Goal: Task Accomplishment & Management: Use online tool/utility

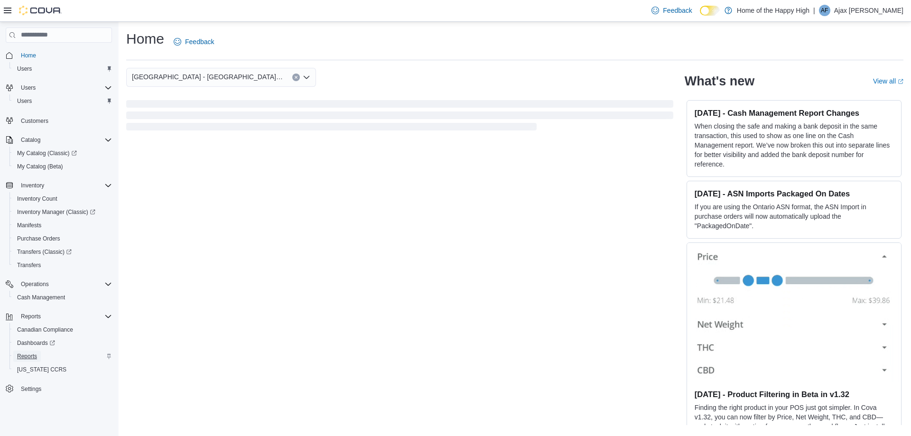
click at [17, 356] on link "Reports" at bounding box center [27, 356] width 28 height 11
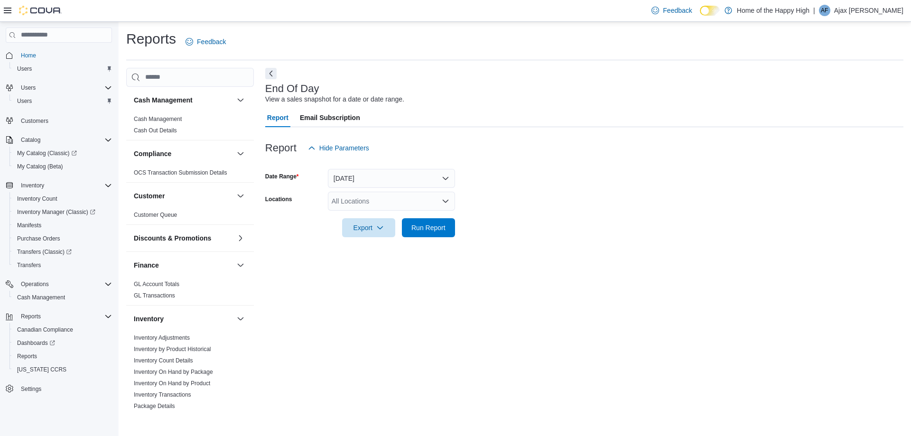
drag, startPoint x: 272, startPoint y: 75, endPoint x: 314, endPoint y: 133, distance: 71.3
click at [272, 75] on button "Next" at bounding box center [270, 73] width 11 height 11
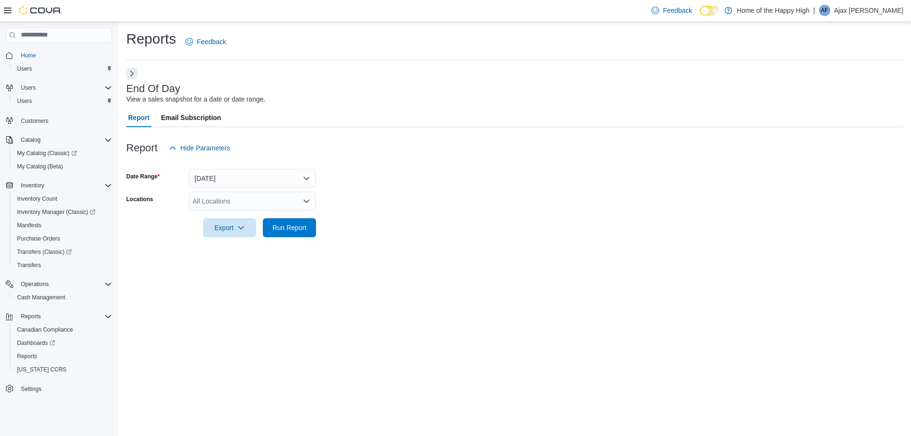
click at [218, 199] on div "All Locations" at bounding box center [252, 201] width 127 height 19
type input "******"
click at [635, 197] on form "Date Range [DATE] Locations [GEOGRAPHIC_DATA] - [GEOGRAPHIC_DATA] - Fire & Flow…" at bounding box center [514, 197] width 777 height 80
click at [278, 230] on span "Run Report" at bounding box center [289, 226] width 34 height 9
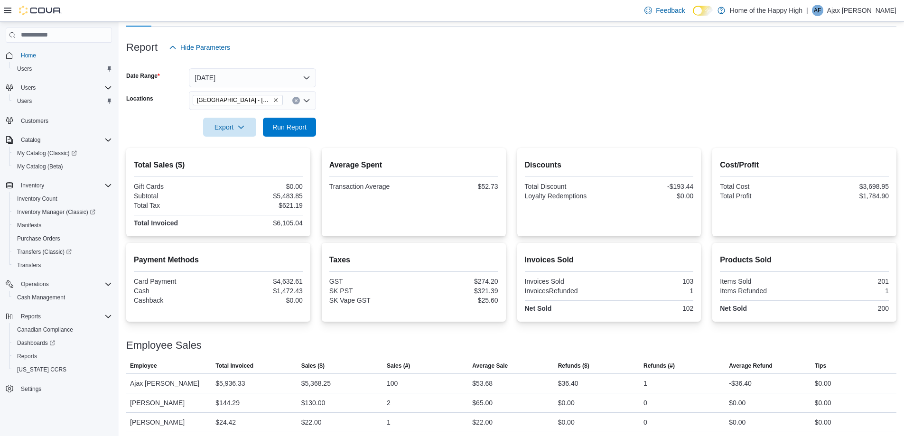
scroll to position [104, 0]
